Goal: Check status

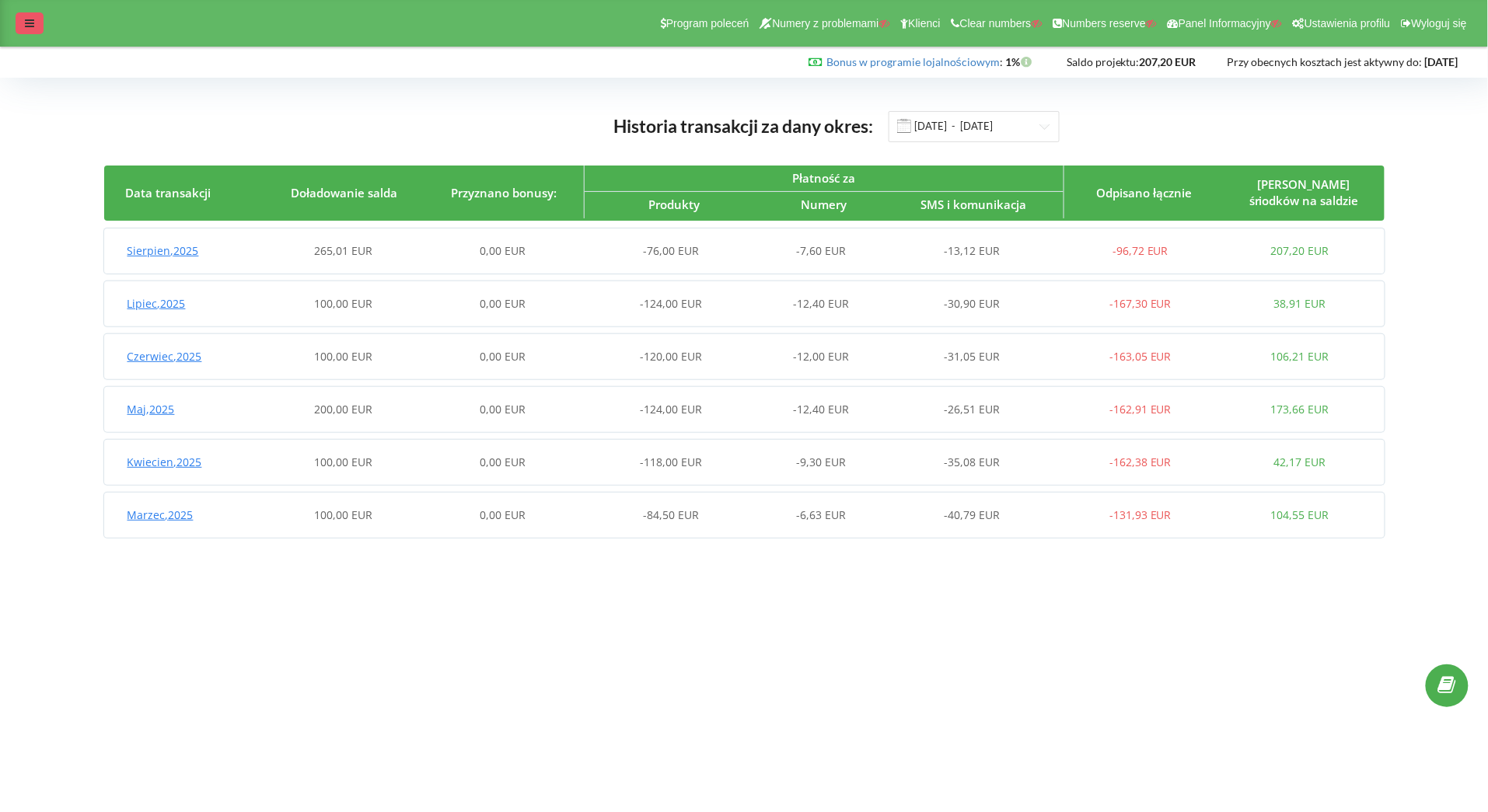
click at [39, 23] on div at bounding box center [29, 22] width 28 height 22
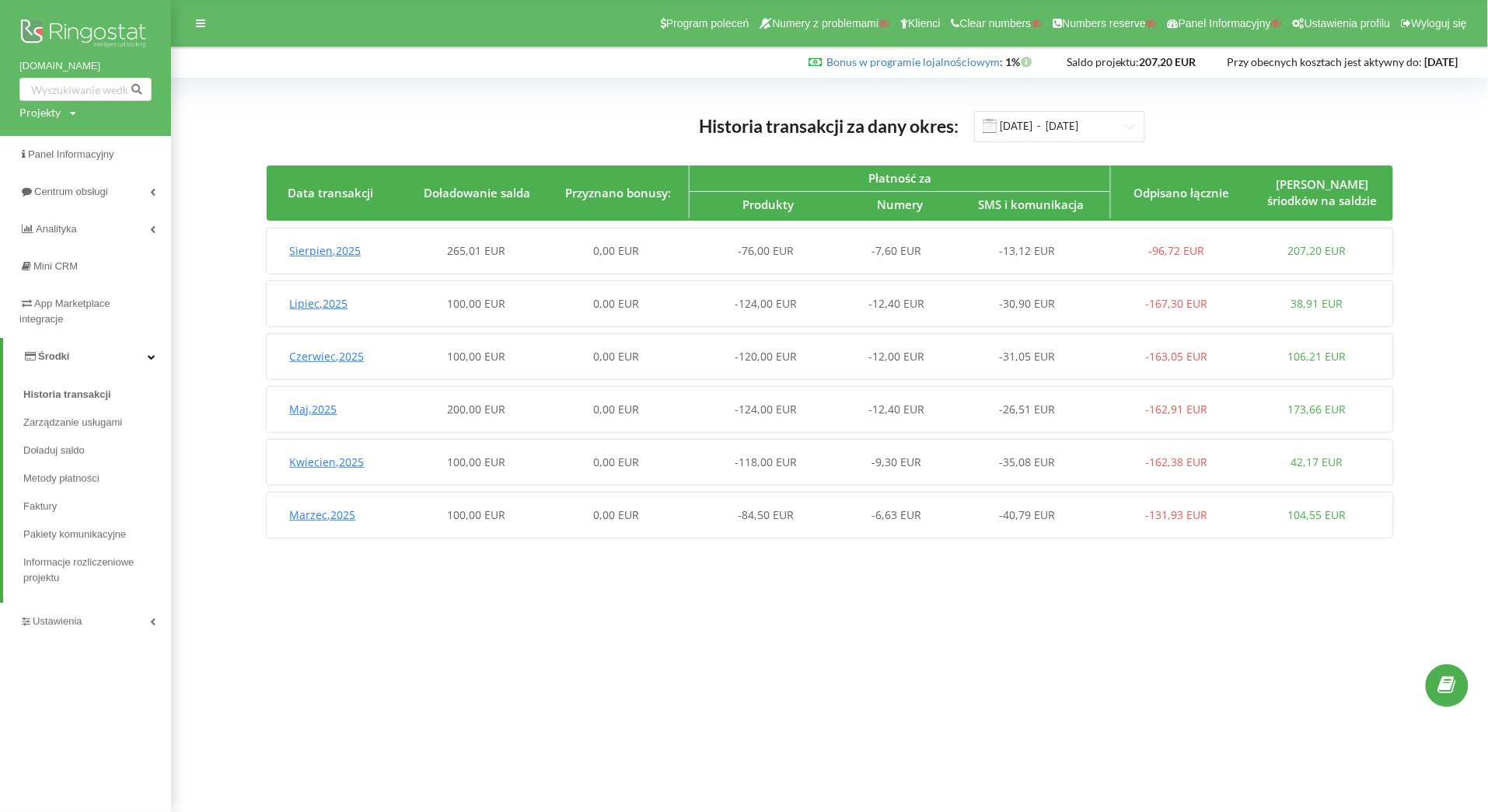
click at [70, 118] on icon at bounding box center [73, 113] width 6 height 10
click at [74, 142] on input "text" at bounding box center [67, 145] width 78 height 22
paste input "[DOMAIN_NAME]"
type input "[DOMAIN_NAME]"
click at [131, 146] on span "Wyszukiwanie" at bounding box center [144, 145] width 59 height 14
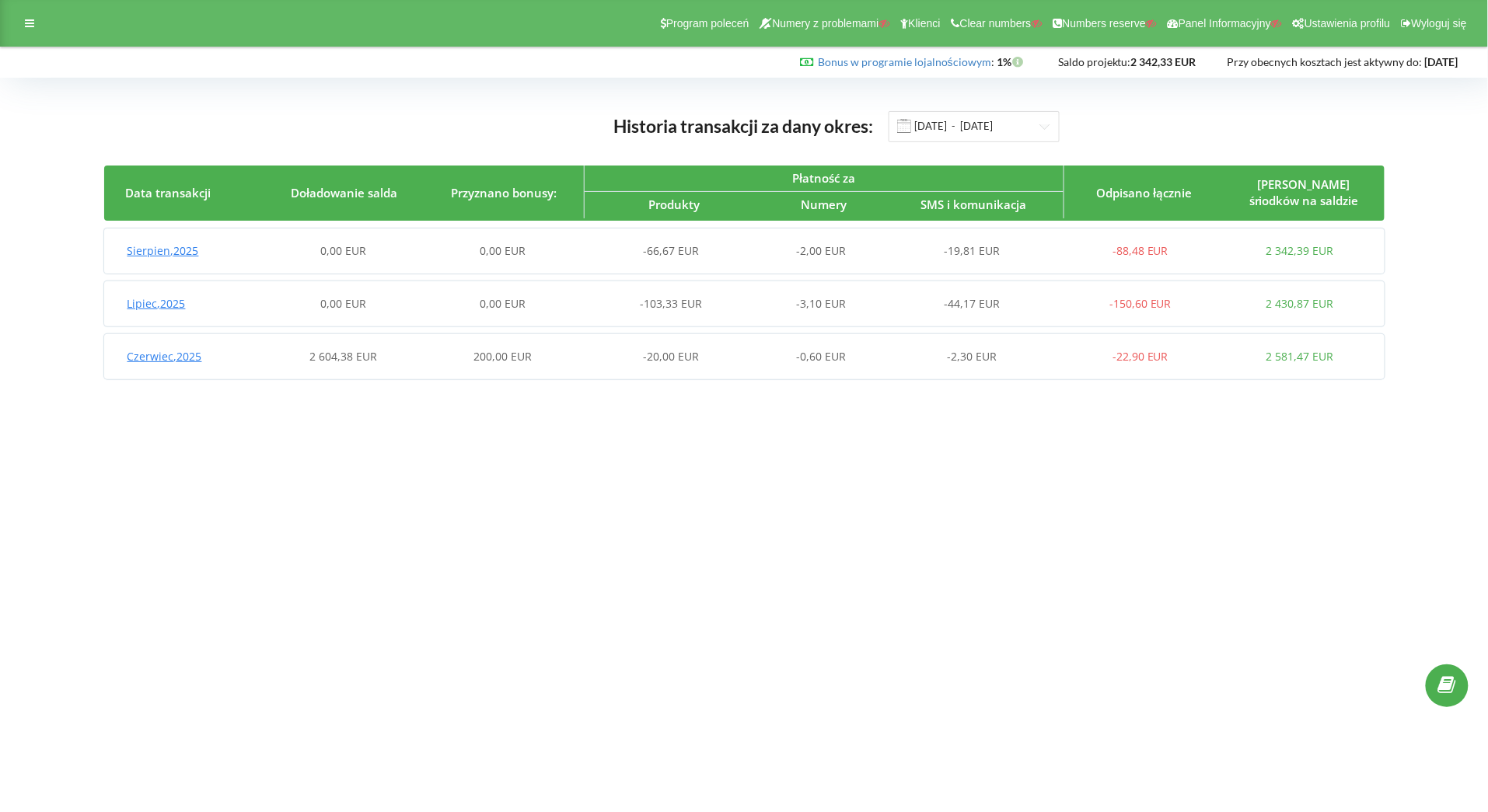
click at [698, 259] on div "Sierpien , 2025 0,00 EUR 0,00 EUR -66,67 EUR -2,00 EUR -19,81 EUR -88,48 EUR 2 …" at bounding box center [741, 251] width 1276 height 37
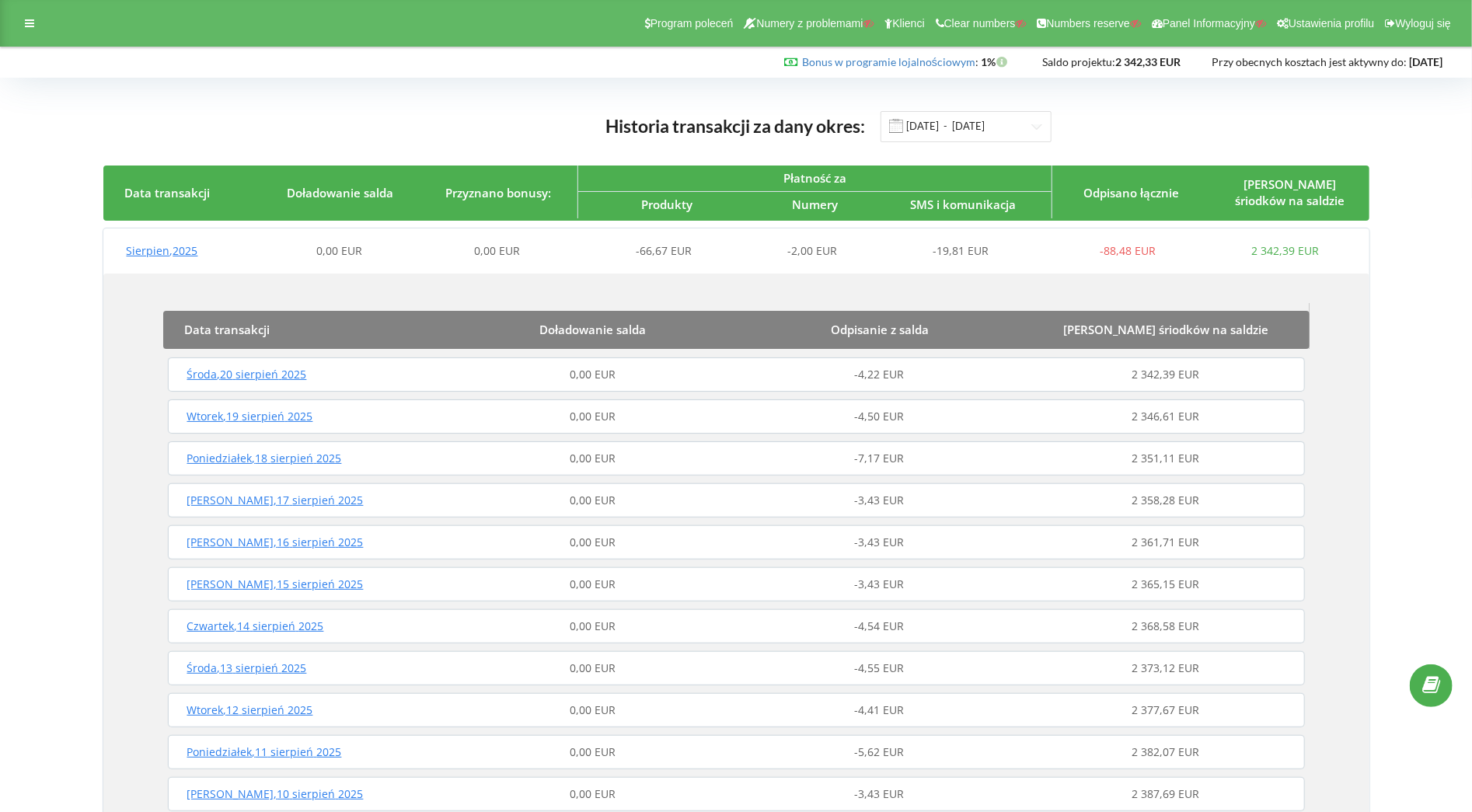
click at [490, 381] on div "0,00 EUR" at bounding box center [592, 374] width 286 height 16
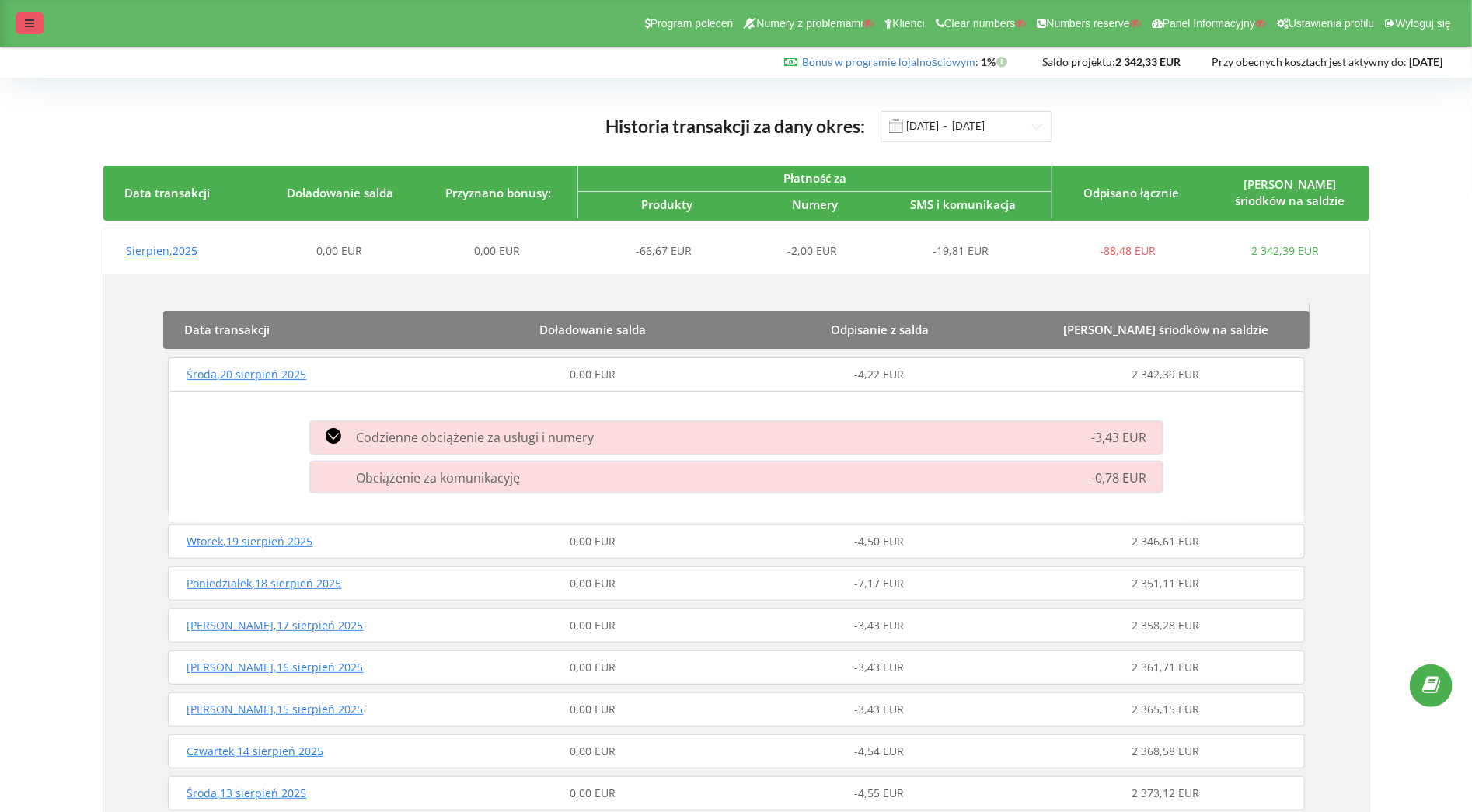
click at [26, 14] on div at bounding box center [29, 22] width 28 height 22
